Goal: Task Accomplishment & Management: Complete application form

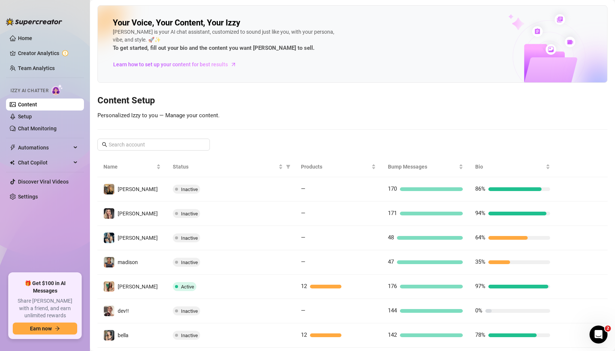
scroll to position [75, 0]
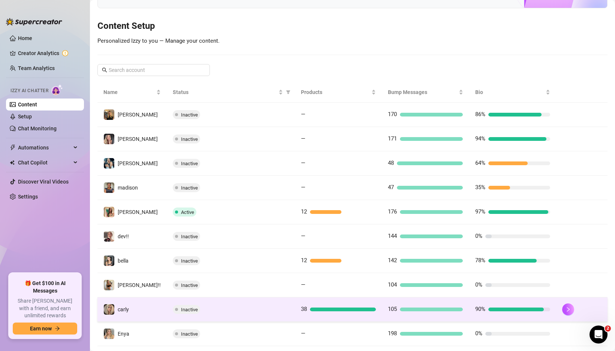
click at [185, 316] on td "Inactive" at bounding box center [231, 309] width 128 height 24
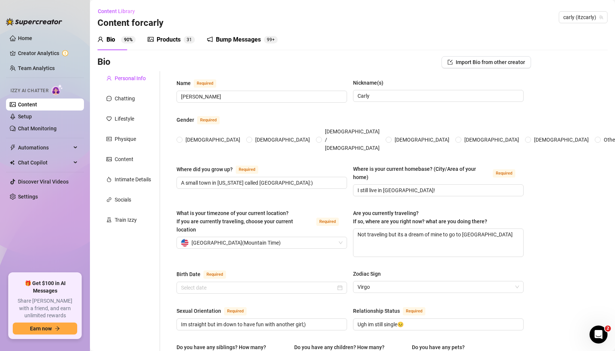
radio input "true"
type input "[DATE]"
radio input "true"
type input "[DATE]"
